Goal: Task Accomplishment & Management: Manage account settings

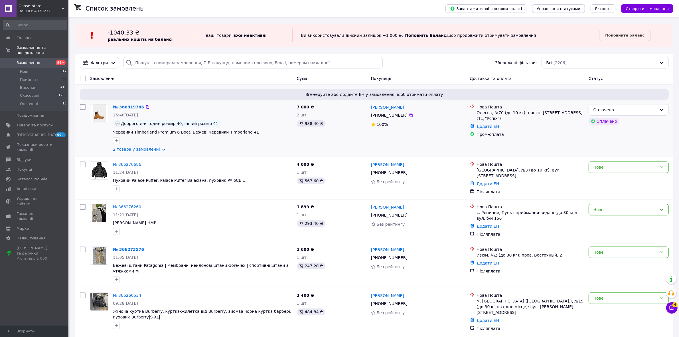
click at [145, 151] on link "2 товара у замовленні" at bounding box center [136, 149] width 47 height 5
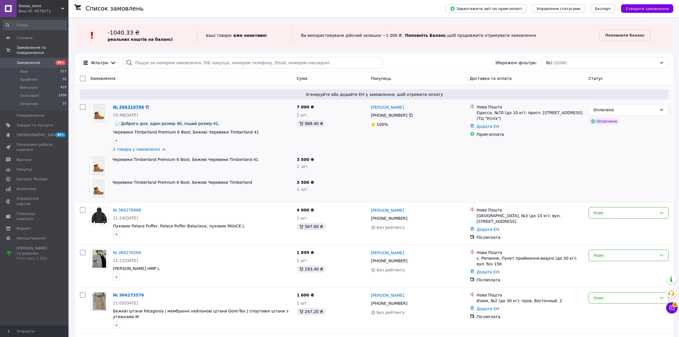
click at [138, 104] on div "№ 366319786" at bounding box center [128, 107] width 32 height 7
click at [136, 106] on link "№ 366319786" at bounding box center [128, 107] width 31 height 5
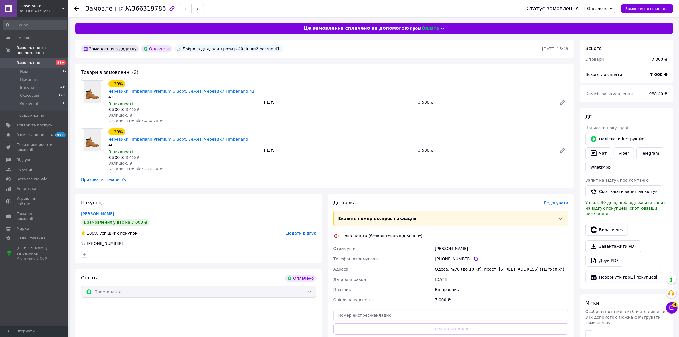
click at [78, 8] on icon at bounding box center [76, 8] width 5 height 5
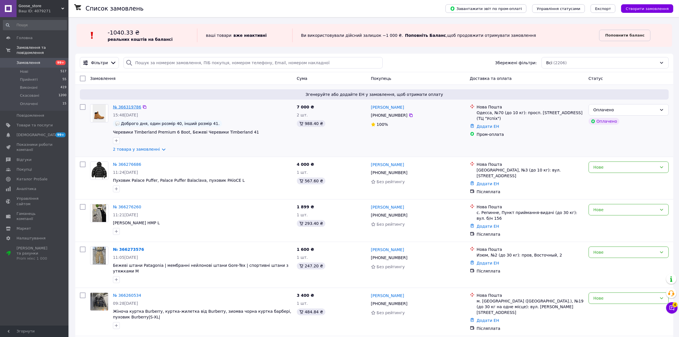
click at [130, 109] on link "№ 366319786" at bounding box center [127, 107] width 28 height 5
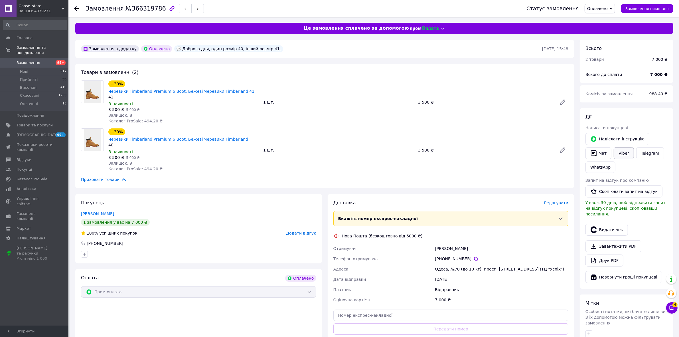
click at [627, 150] on link "Viber" at bounding box center [624, 153] width 20 height 12
click at [76, 9] on icon at bounding box center [76, 8] width 5 height 5
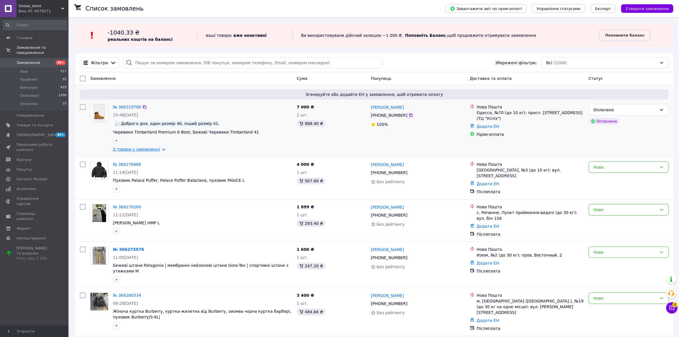
click at [128, 151] on link "2 товара у замовленні" at bounding box center [136, 149] width 47 height 5
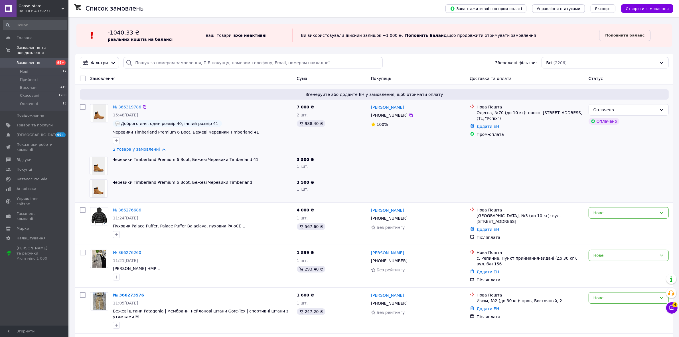
click at [128, 151] on link "2 товара у замовленні" at bounding box center [136, 149] width 47 height 5
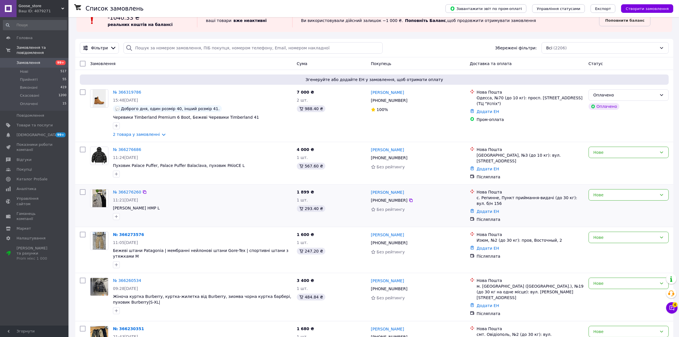
scroll to position [36, 0]
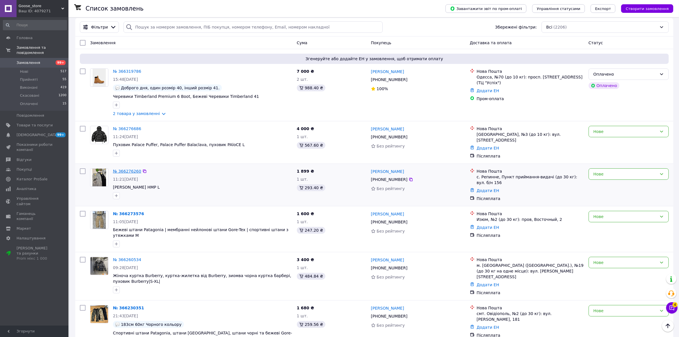
click at [121, 170] on link "№ 366276260" at bounding box center [127, 171] width 28 height 5
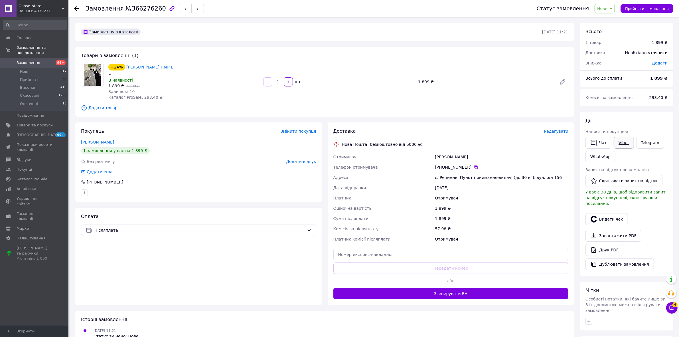
click at [624, 141] on link "Viber" at bounding box center [624, 143] width 20 height 12
click at [54, 58] on link "Замовлення 99+" at bounding box center [35, 63] width 70 height 10
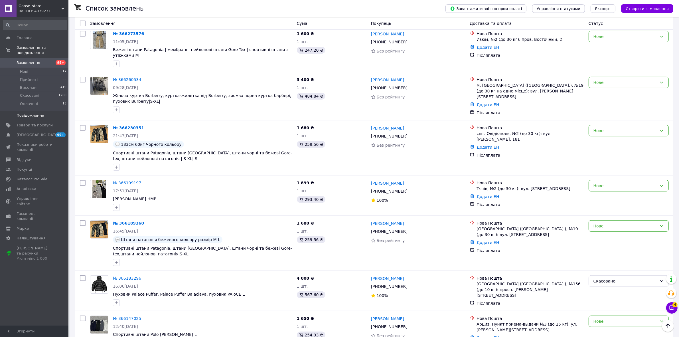
scroll to position [36, 0]
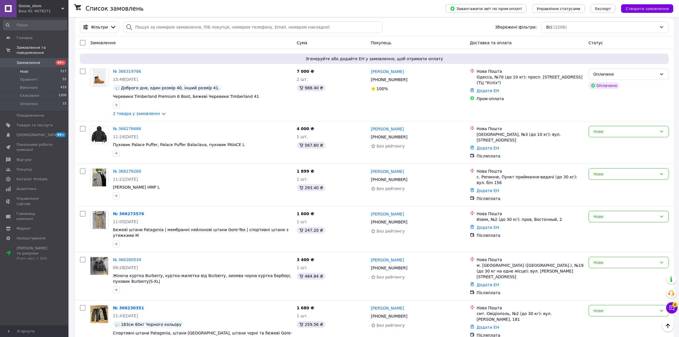
click at [15, 68] on li "Нові 517" at bounding box center [35, 72] width 70 height 8
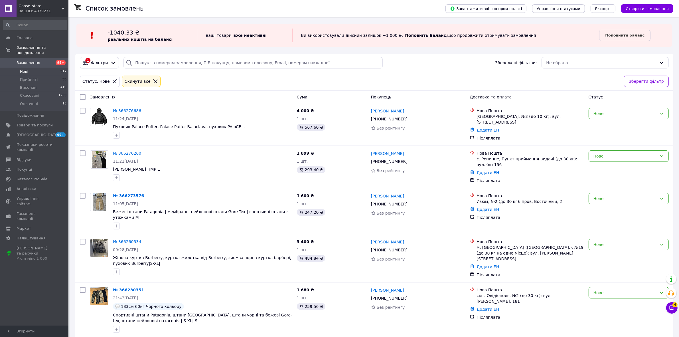
click at [146, 77] on div "Cкинути все" at bounding box center [141, 81] width 38 height 11
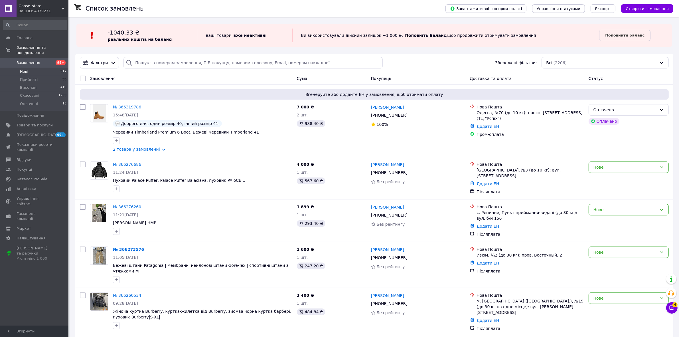
click at [56, 68] on li "Нові 517" at bounding box center [35, 72] width 70 height 8
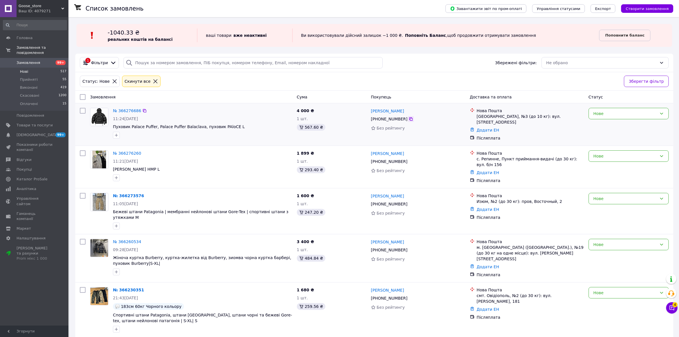
click at [409, 118] on icon at bounding box center [411, 119] width 5 height 5
click at [485, 120] on li "[GEOGRAPHIC_DATA], №3 (до 10 кг): вул. [STREET_ADDRESS]" at bounding box center [527, 116] width 114 height 19
click at [486, 128] on link "Додати ЕН" at bounding box center [488, 130] width 23 height 5
drag, startPoint x: 482, startPoint y: 129, endPoint x: 467, endPoint y: 146, distance: 23.0
click at [467, 146] on input "Додати ЕН" at bounding box center [453, 147] width 76 height 11
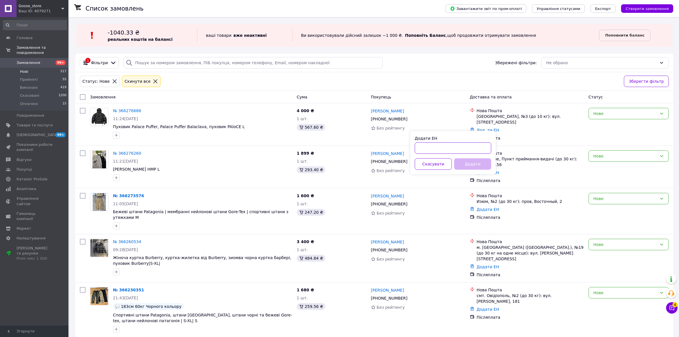
paste input "20451269162189"
type input "20451269162189"
click at [478, 167] on button "Додати" at bounding box center [472, 163] width 37 height 11
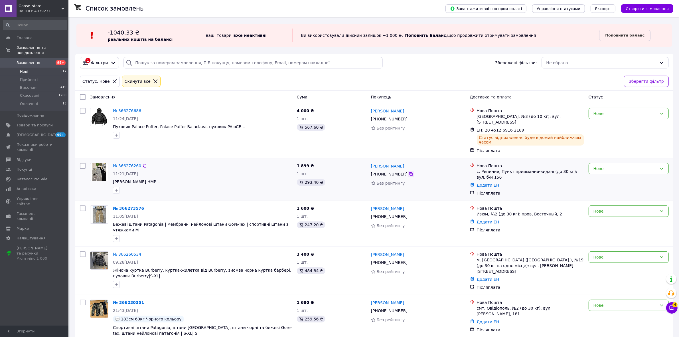
click at [409, 172] on icon at bounding box center [411, 174] width 5 height 5
click at [490, 183] on link "Додати ЕН" at bounding box center [488, 185] width 23 height 5
drag, startPoint x: 461, startPoint y: 196, endPoint x: 462, endPoint y: 199, distance: 3.2
click at [461, 197] on input "Додати ЕН" at bounding box center [453, 198] width 76 height 11
paste input "20451269162623"
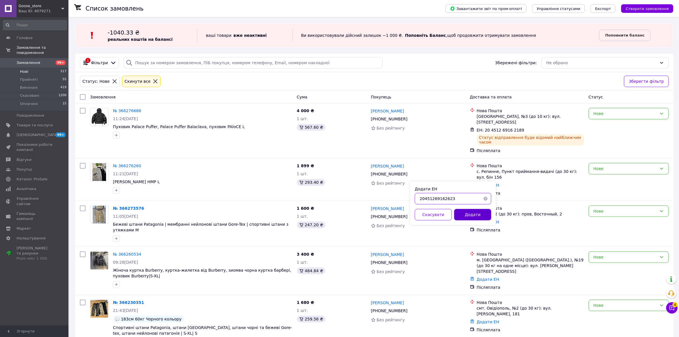
type input "20451269162623"
click at [475, 218] on button "Додати" at bounding box center [472, 214] width 37 height 11
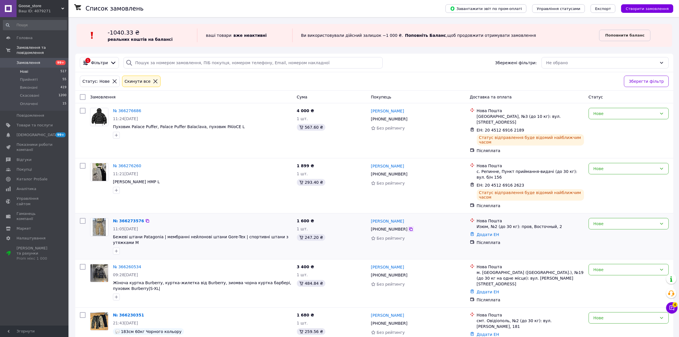
click at [409, 227] on icon at bounding box center [411, 229] width 5 height 5
drag, startPoint x: 474, startPoint y: 336, endPoint x: 395, endPoint y: 273, distance: 101.5
click at [395, 274] on div "[PERSON_NAME] [PHONE_NUMBER] Без рейтингу" at bounding box center [418, 282] width 99 height 43
click at [487, 232] on link "Додати ЕН" at bounding box center [488, 234] width 23 height 5
click at [455, 250] on div "Додати ЕН Скасувати Додати" at bounding box center [453, 247] width 86 height 43
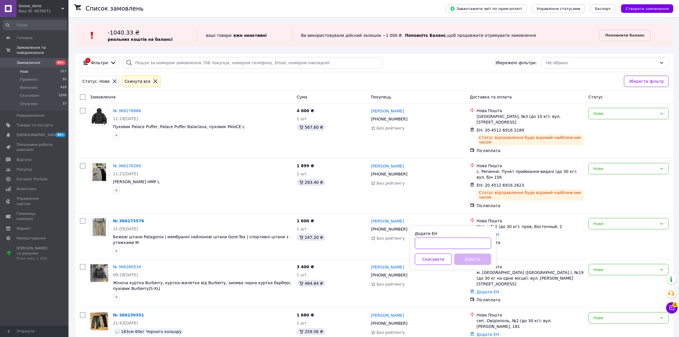
paste input "20451269163149"
type input "20451269163149"
click at [470, 260] on button "Додати" at bounding box center [472, 259] width 37 height 11
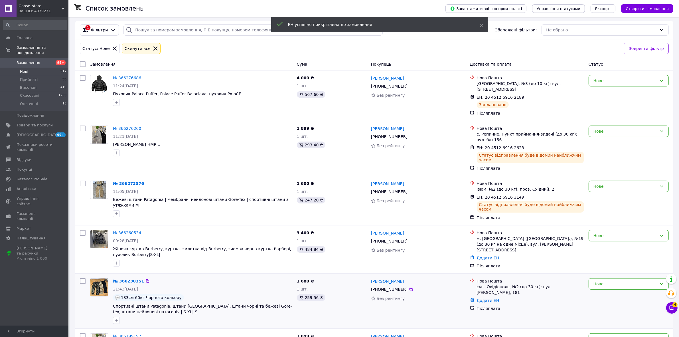
scroll to position [36, 0]
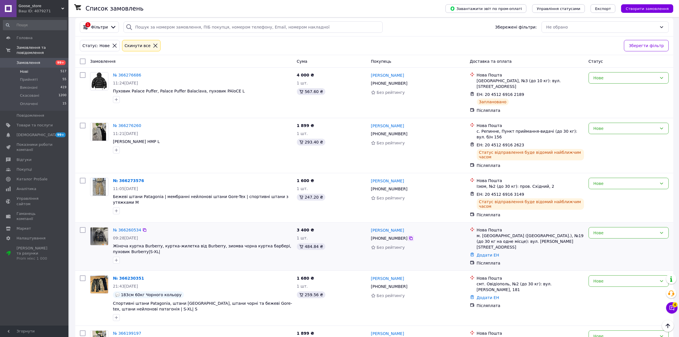
click at [409, 236] on icon at bounding box center [411, 238] width 5 height 5
drag, startPoint x: 478, startPoint y: 233, endPoint x: 469, endPoint y: 240, distance: 10.6
click at [478, 253] on link "Додати ЕН" at bounding box center [488, 255] width 23 height 5
click at [441, 257] on input "Додати ЕН" at bounding box center [453, 257] width 76 height 11
paste input "20451269163497"
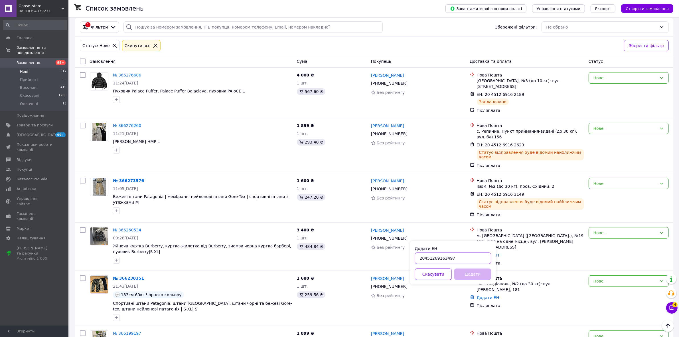
type input "20451269163497"
click at [466, 274] on button "Додати" at bounding box center [472, 273] width 37 height 11
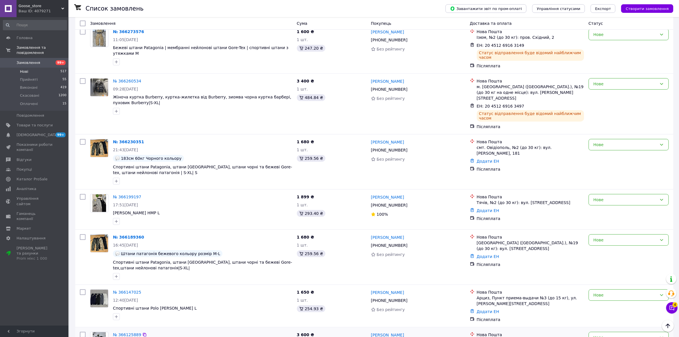
scroll to position [178, 0]
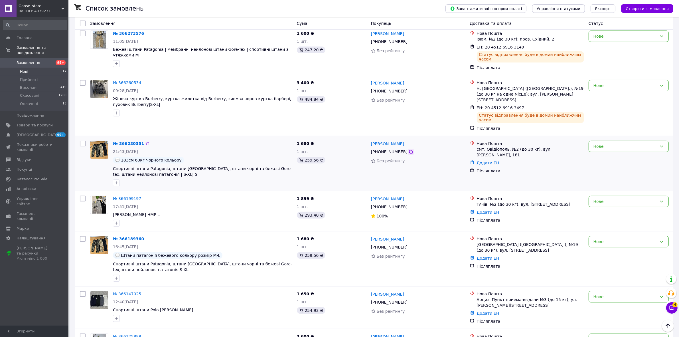
click at [408, 149] on div at bounding box center [411, 152] width 6 height 6
click at [409, 150] on icon at bounding box center [410, 151] width 3 height 3
click at [491, 159] on div "Додати ЕН" at bounding box center [531, 163] width 110 height 8
click at [488, 161] on link "Додати ЕН" at bounding box center [488, 163] width 23 height 5
click at [457, 158] on input "Додати ЕН" at bounding box center [453, 160] width 76 height 11
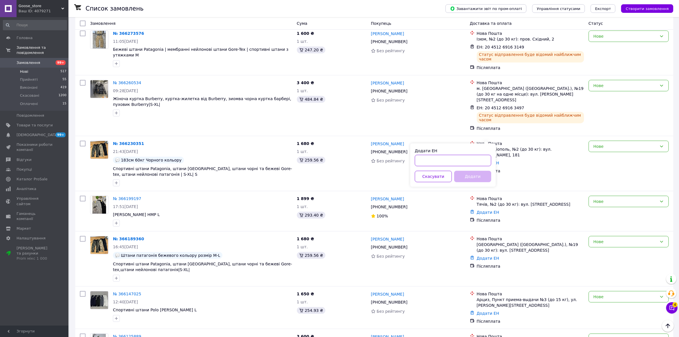
paste input "20451269163929"
type input "20451269163929"
click at [480, 184] on div "Додати ЕН 20451269163929 Скасувати Додати" at bounding box center [453, 164] width 86 height 43
click at [475, 180] on button "Додати" at bounding box center [472, 176] width 37 height 11
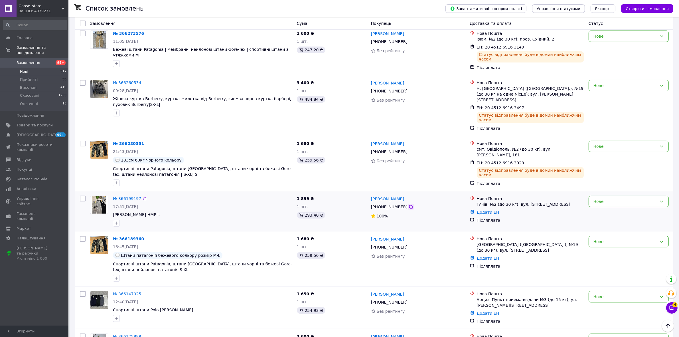
click at [409, 204] on icon at bounding box center [411, 206] width 5 height 5
click at [486, 210] on link "Додати ЕН" at bounding box center [488, 212] width 23 height 5
click at [475, 216] on input "Додати ЕН" at bounding box center [453, 215] width 76 height 11
paste input "20451269164604"
type input "20451269164604"
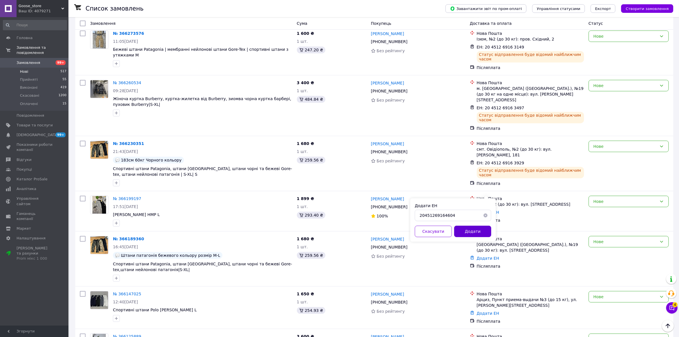
click at [477, 235] on button "Додати" at bounding box center [472, 231] width 37 height 11
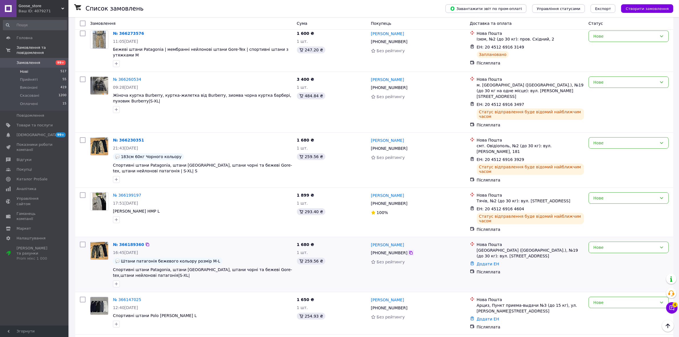
click at [409, 251] on icon at bounding box center [410, 252] width 3 height 3
click at [487, 261] on link "Додати ЕН" at bounding box center [488, 263] width 23 height 5
click at [454, 257] on input "Додати ЕН" at bounding box center [453, 260] width 76 height 11
paste input "20451269165215"
type input "20451269165215"
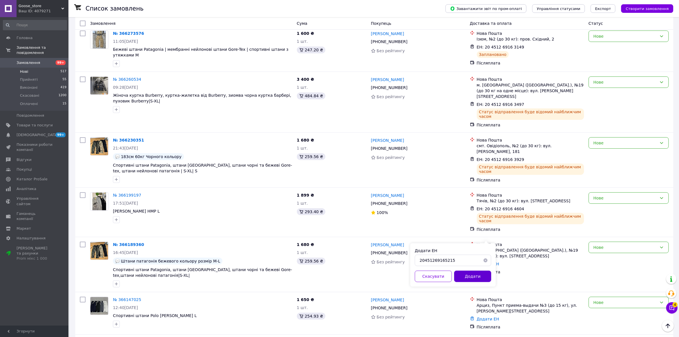
click at [463, 272] on button "Додати" at bounding box center [472, 276] width 37 height 11
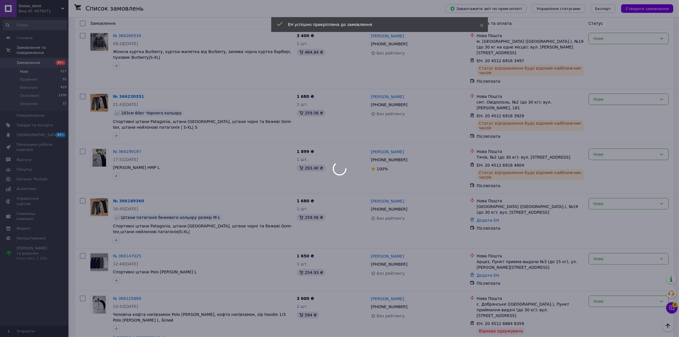
scroll to position [214, 0]
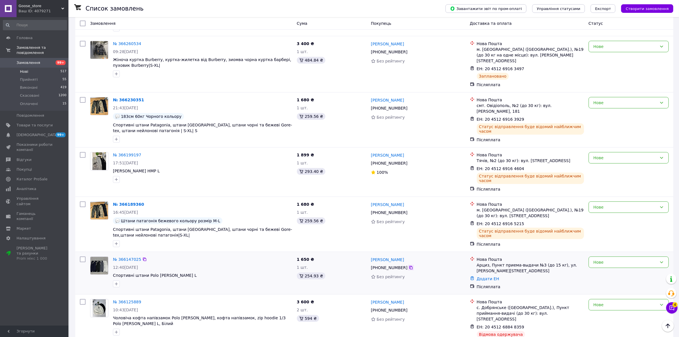
click at [409, 265] on icon at bounding box center [411, 267] width 5 height 5
click at [477, 276] on link "Додати ЕН" at bounding box center [488, 278] width 23 height 5
click at [449, 281] on input "Додати ЕН" at bounding box center [453, 285] width 76 height 11
paste input "20451269165557"
type input "20451269165557"
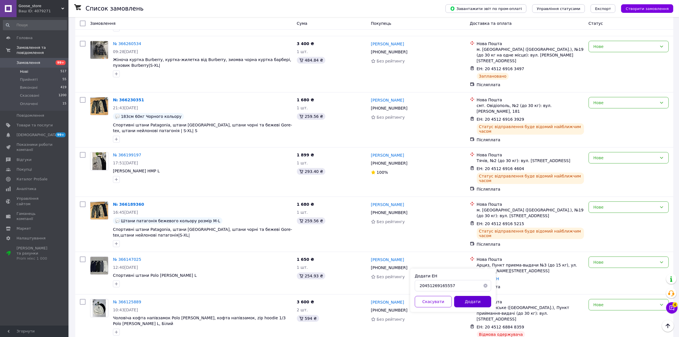
click at [459, 303] on button "Додати" at bounding box center [472, 301] width 37 height 11
